Goal: Find contact information: Find contact information

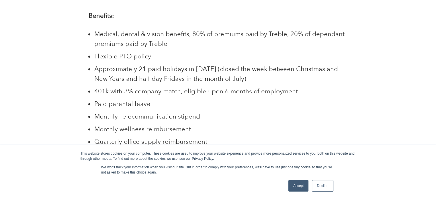
drag, startPoint x: 440, startPoint y: 17, endPoint x: 440, endPoint y: 136, distance: 119.4
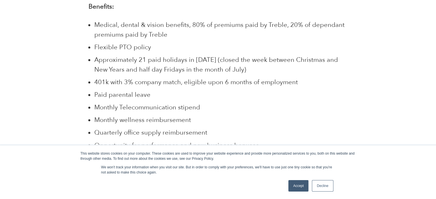
click at [292, 185] on link "Accept" at bounding box center [298, 185] width 20 height 11
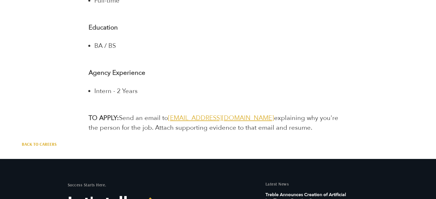
scroll to position [1186, 0]
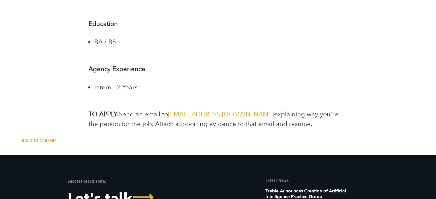
click at [211, 110] on span "[EMAIL_ADDRESS][DOMAIN_NAME]" at bounding box center [221, 114] width 106 height 9
click at [168, 110] on span "Send an email to" at bounding box center [143, 114] width 49 height 9
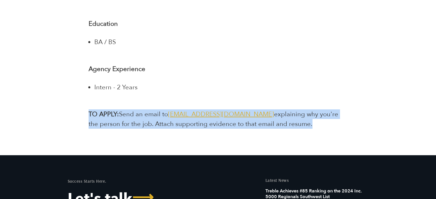
click at [168, 110] on span "Send an email to" at bounding box center [143, 114] width 49 height 9
click at [148, 110] on span "Send an email to" at bounding box center [143, 114] width 49 height 9
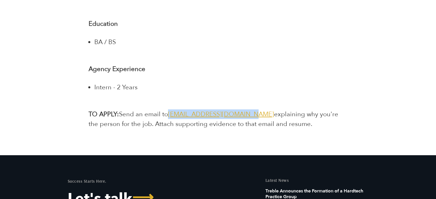
drag, startPoint x: 166, startPoint y: 103, endPoint x: 245, endPoint y: 105, distance: 78.8
click at [245, 109] on p "TO APPLY: Send an email to [EMAIL_ADDRESS][DOMAIN_NAME] explaining why you're t…" at bounding box center [218, 118] width 259 height 19
copy p "[EMAIL_ADDRESS][DOMAIN_NAME]"
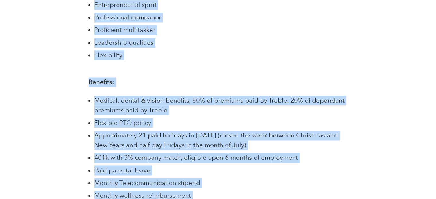
scroll to position [879, 0]
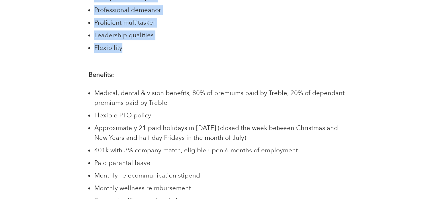
drag, startPoint x: 88, startPoint y: 58, endPoint x: 135, endPoint y: 41, distance: 50.1
copy div "About Treble We are turning the traditional PR agency on its head. We are headq…"
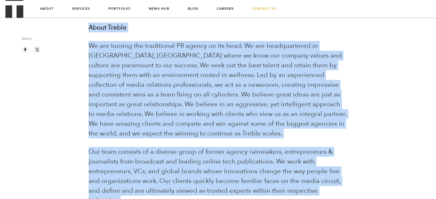
scroll to position [145, 0]
